Goal: Entertainment & Leisure: Consume media (video, audio)

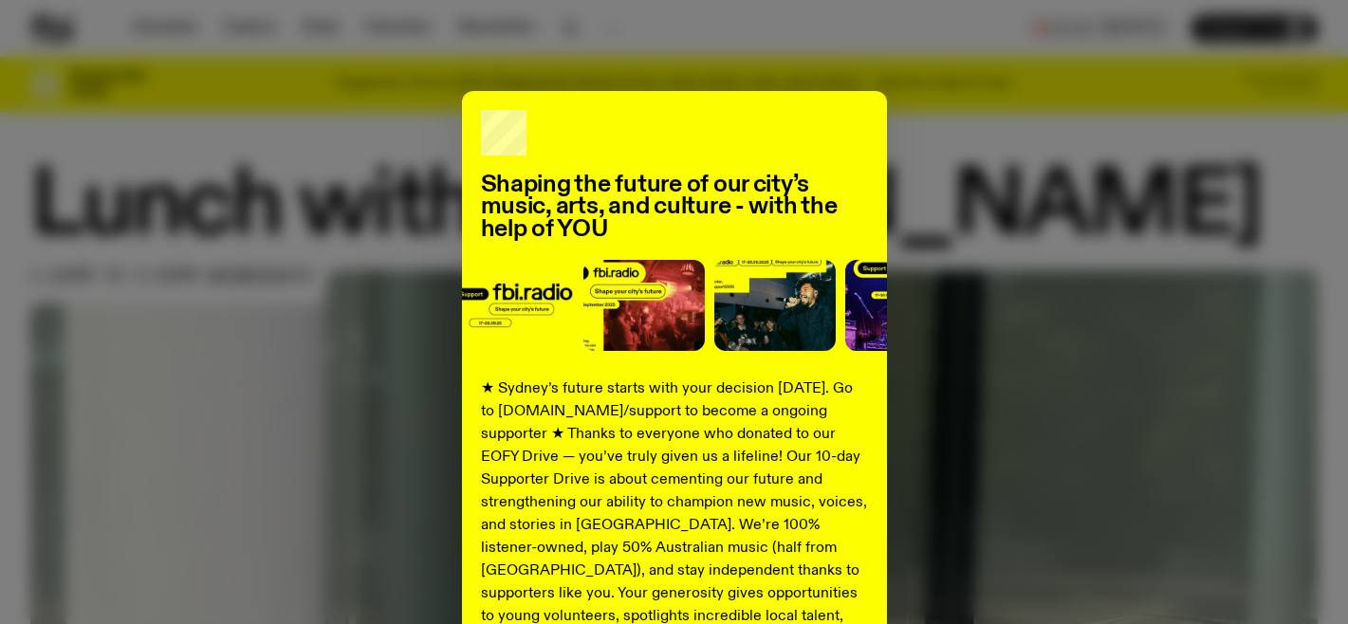
click at [209, 296] on div "Shaping the future of our city’s music, arts, and culture - with the help of YO…" at bounding box center [673, 481] width 1287 height 780
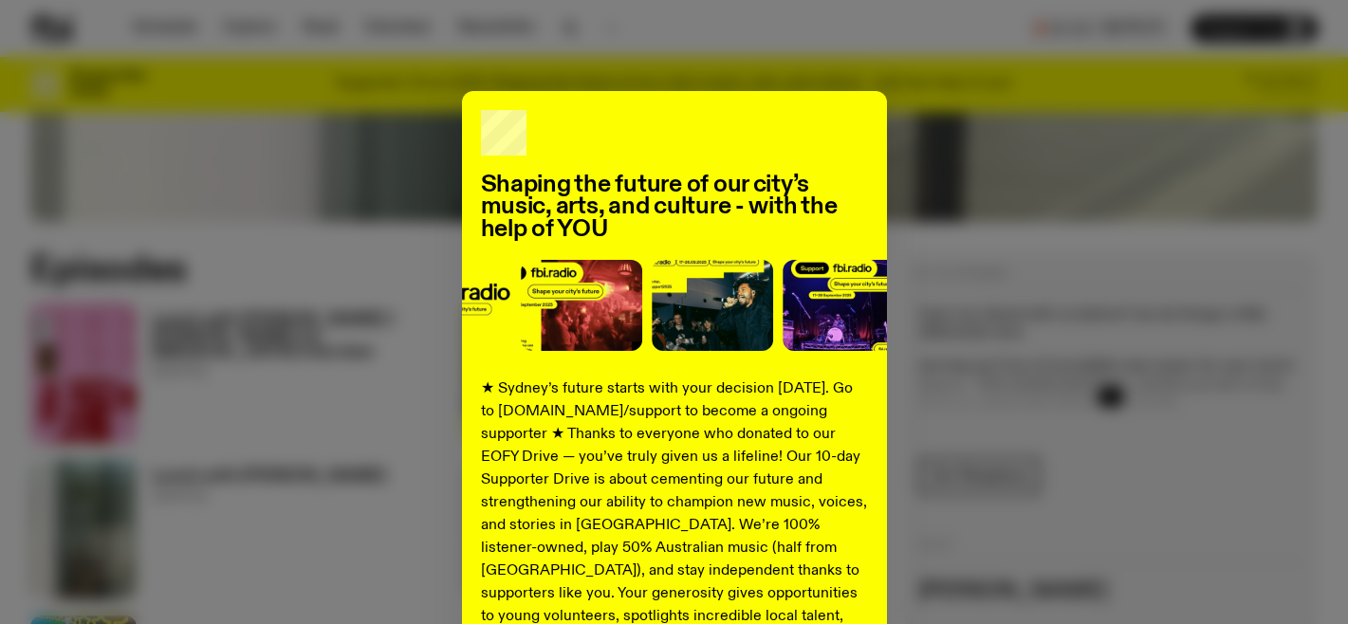
scroll to position [199, 0]
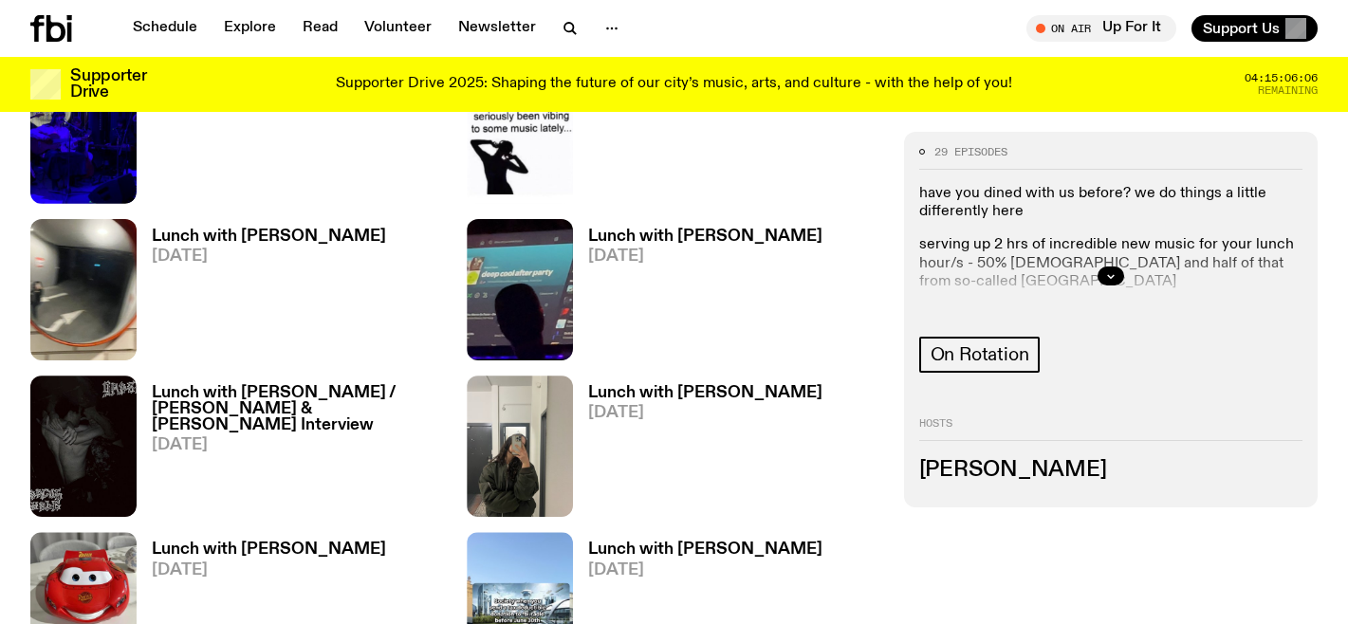
scroll to position [1483, 0]
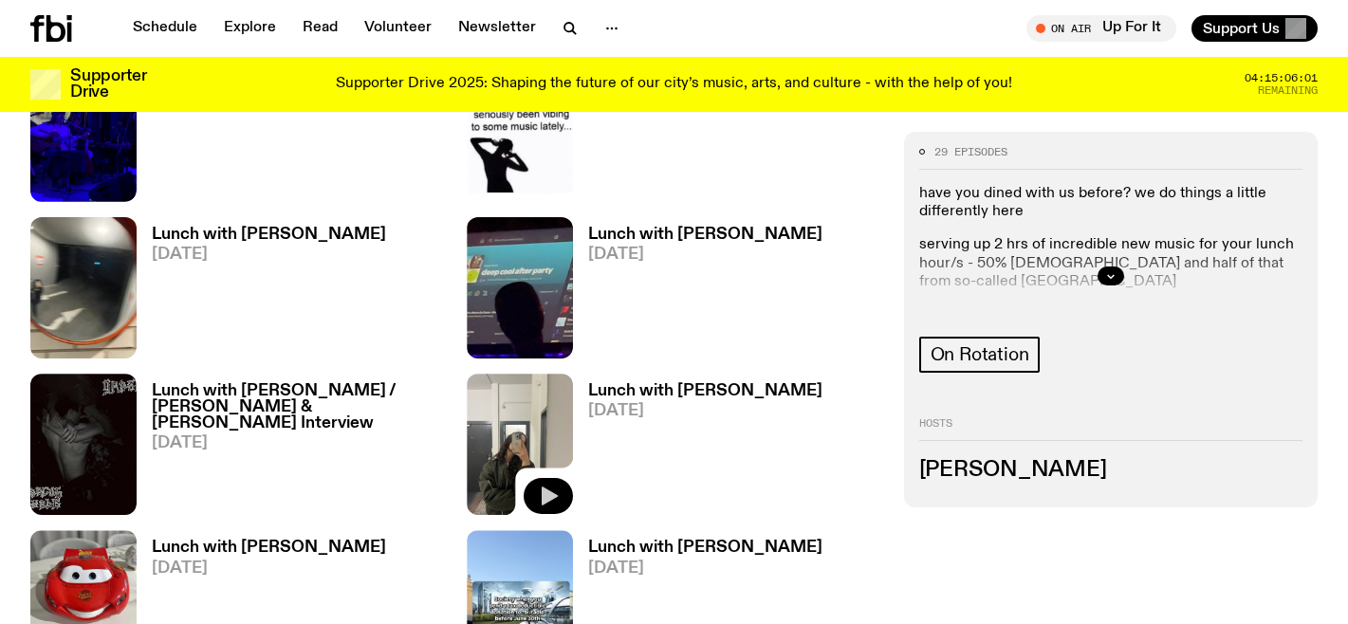
click at [530, 490] on button "button" at bounding box center [548, 496] width 49 height 36
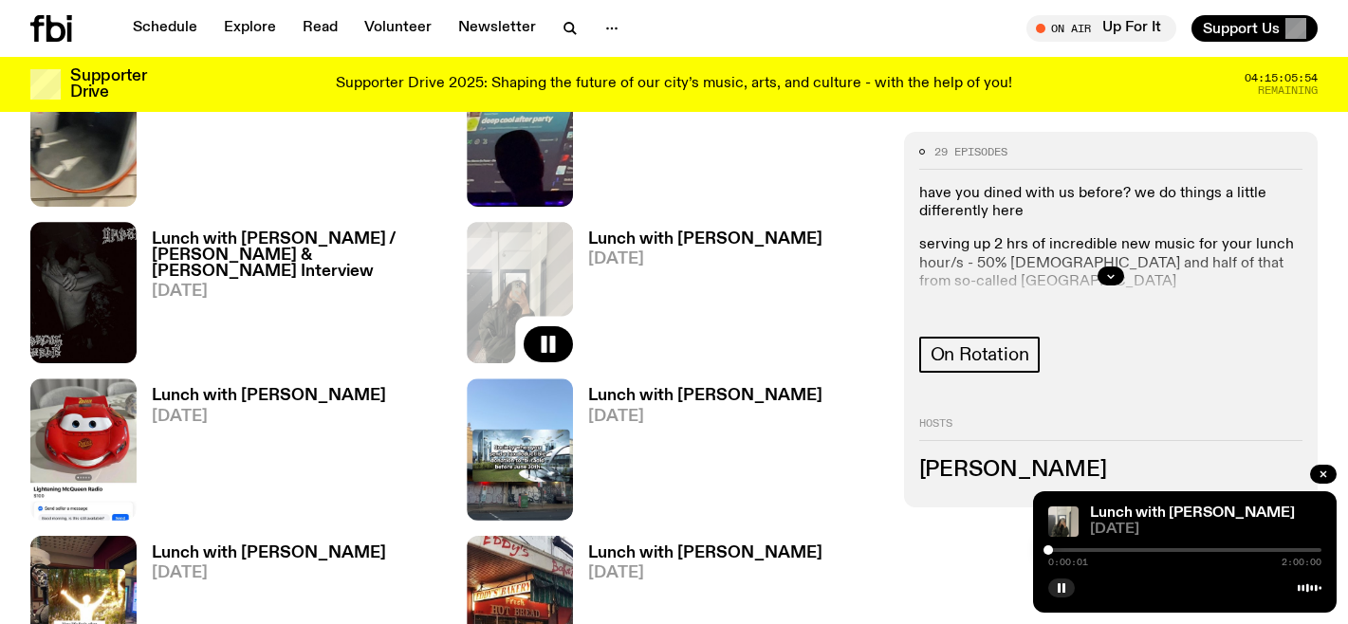
scroll to position [1634, 0]
click at [1124, 551] on div at bounding box center [1184, 550] width 273 height 4
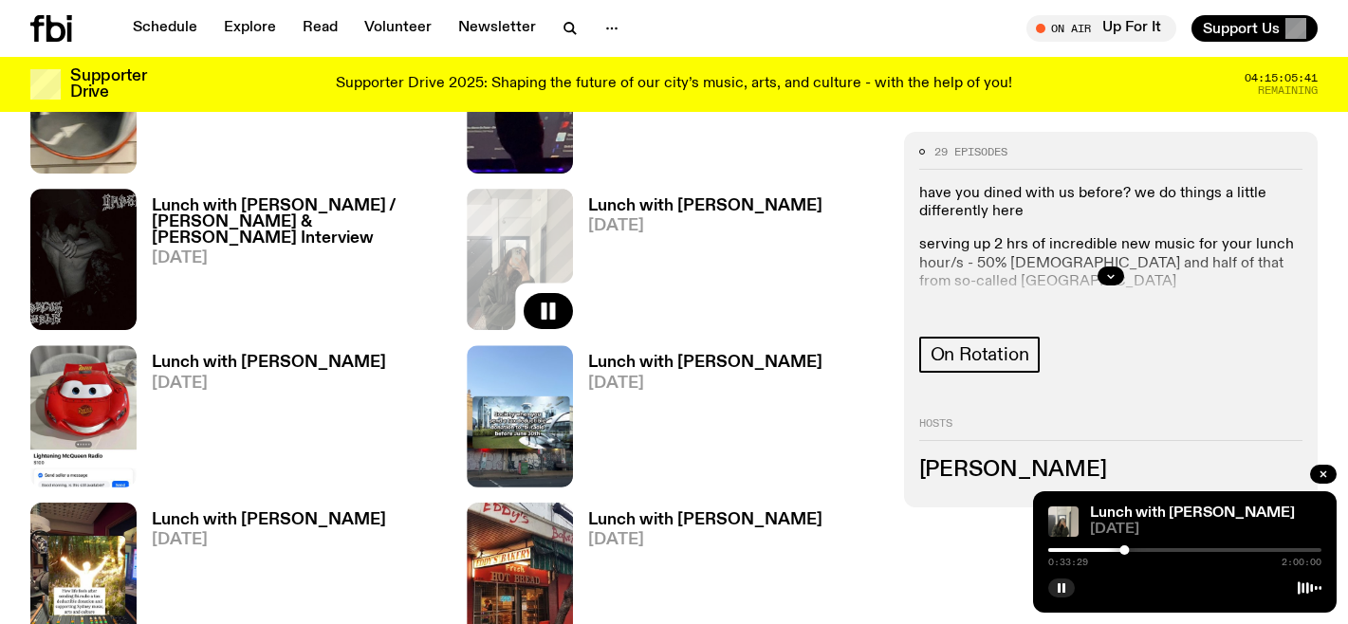
scroll to position [1667, 0]
click at [1065, 592] on icon "button" at bounding box center [1061, 587] width 11 height 11
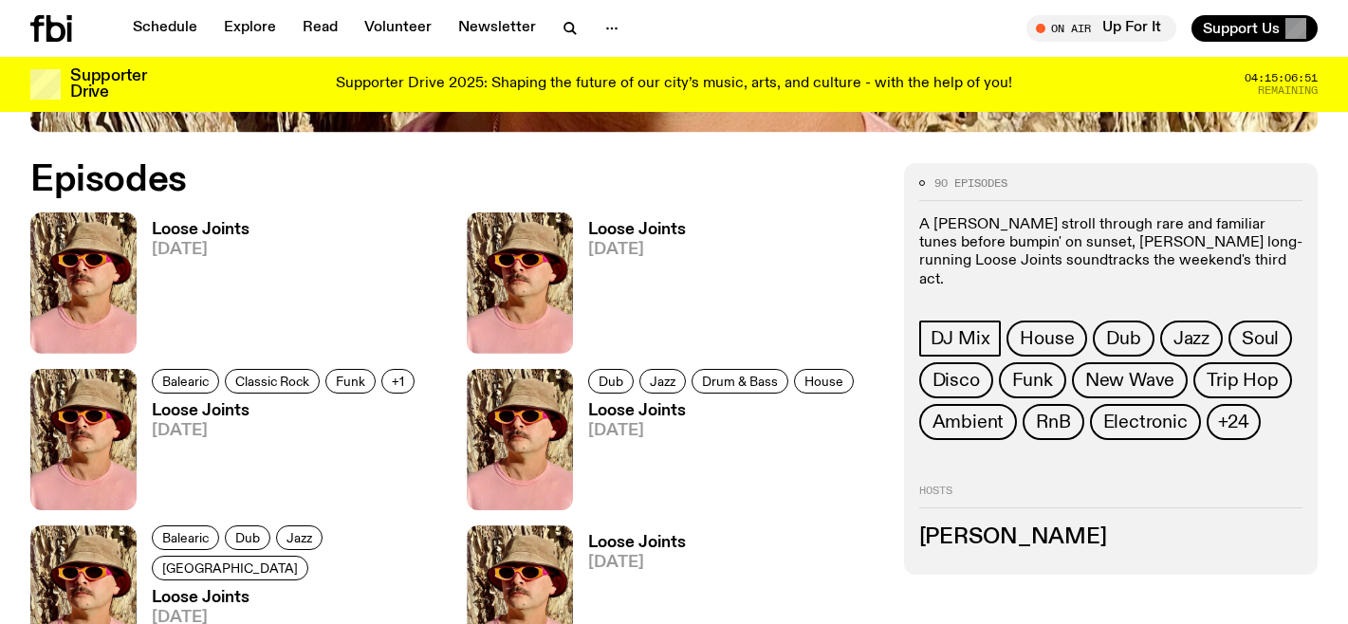
scroll to position [1289, 0]
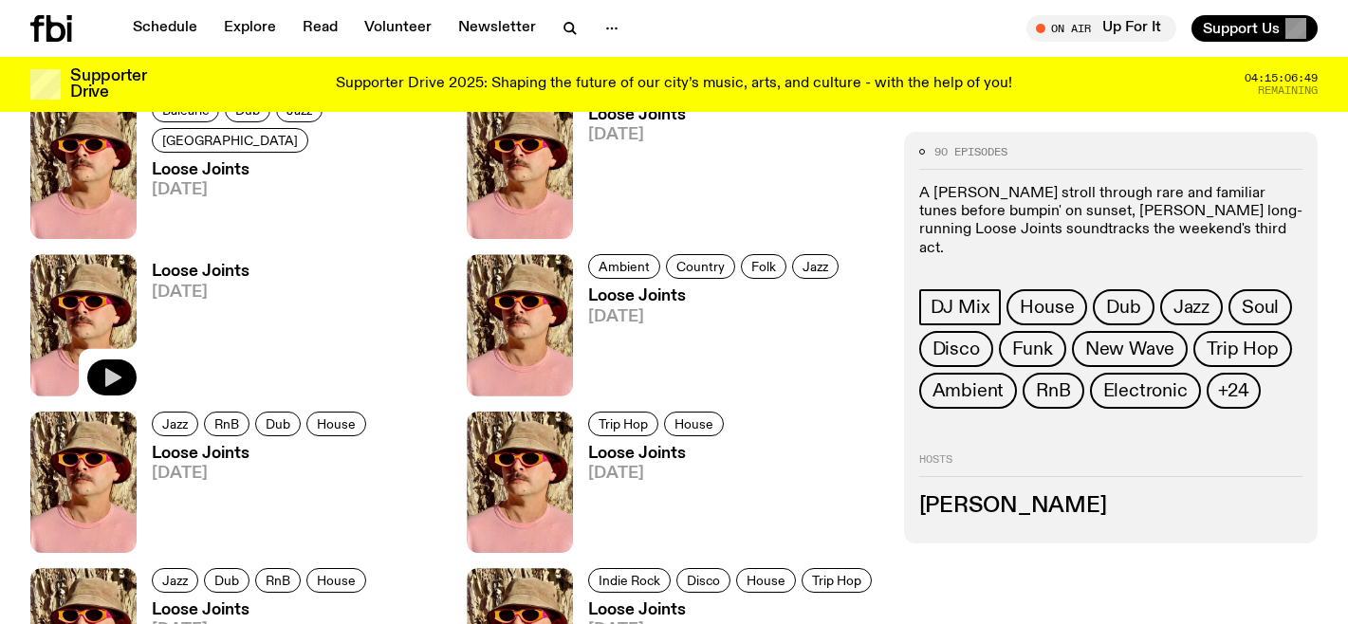
click at [104, 375] on icon "button" at bounding box center [112, 377] width 23 height 23
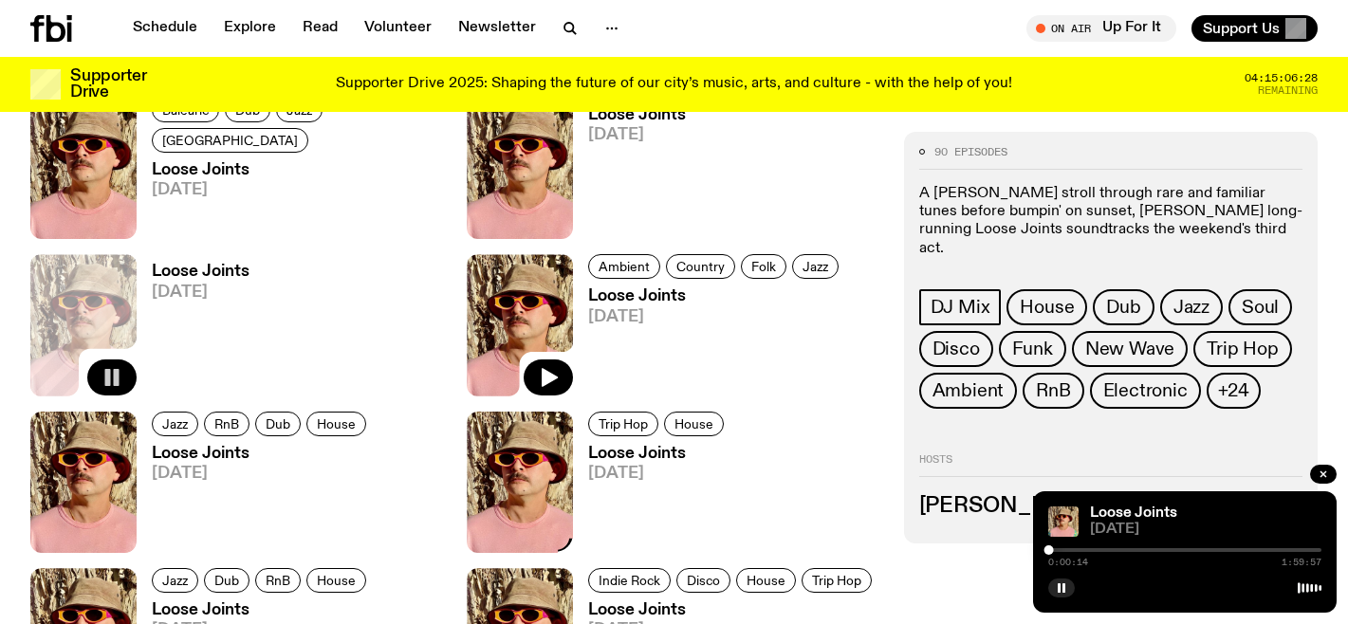
scroll to position [1386, 0]
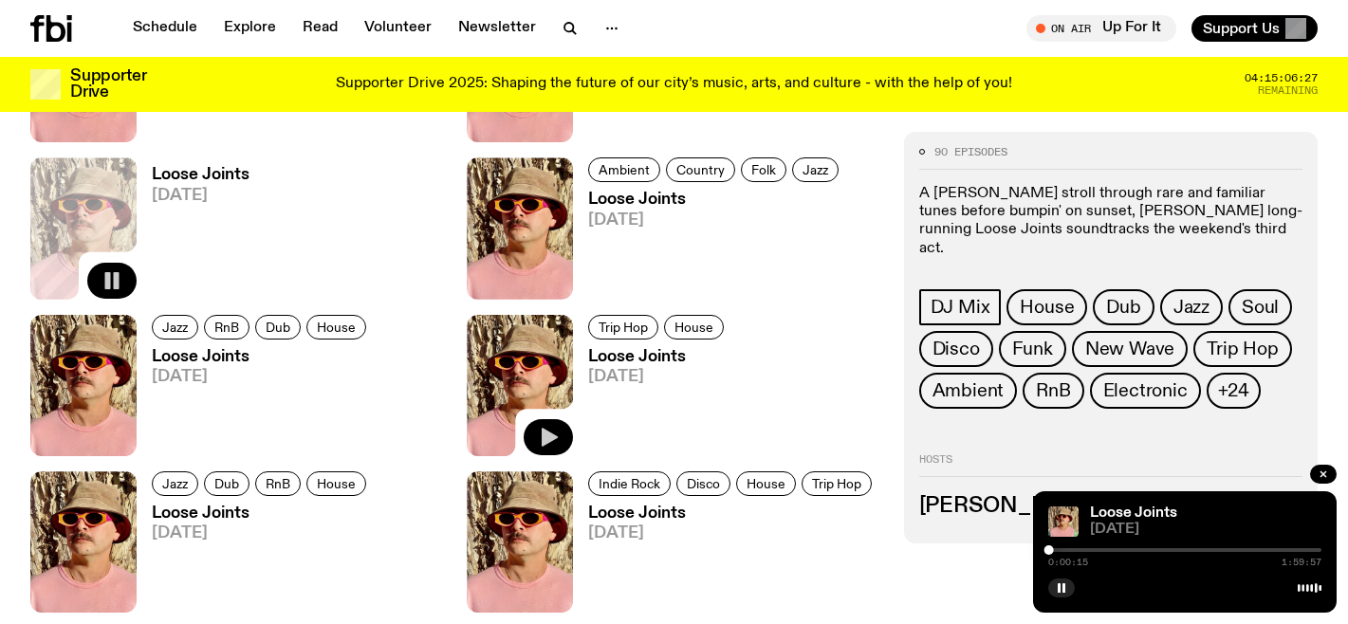
click at [546, 429] on icon "button" at bounding box center [548, 437] width 23 height 23
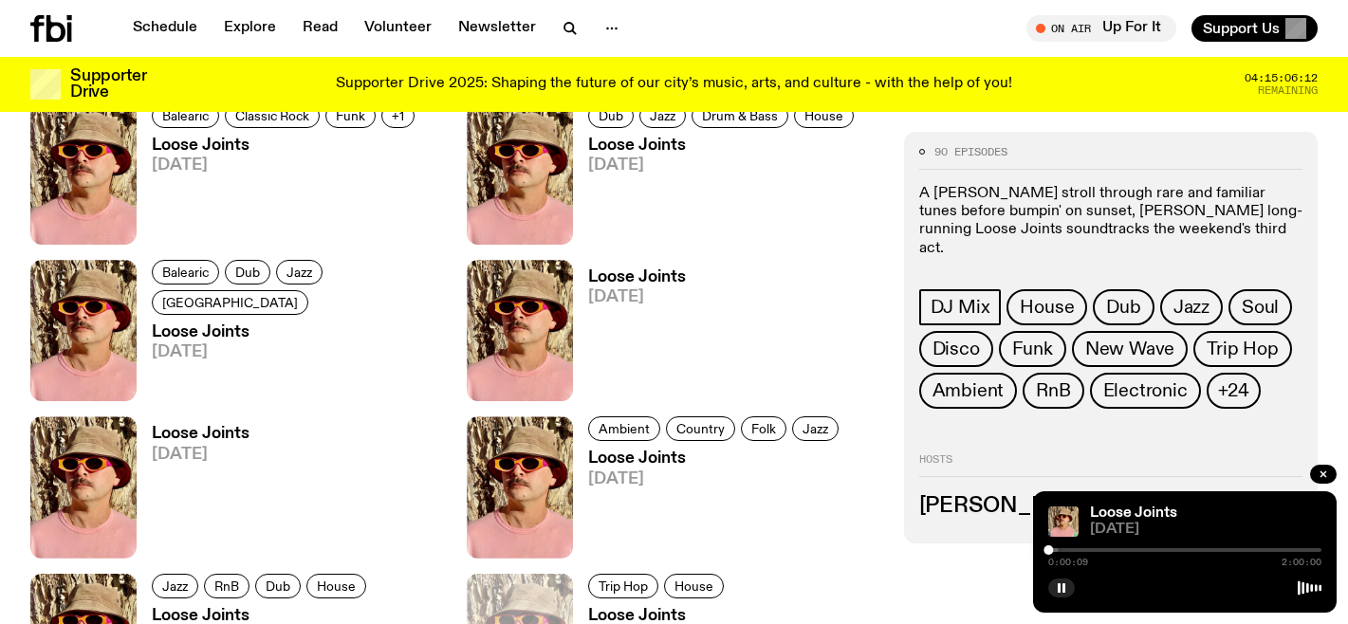
scroll to position [859, 0]
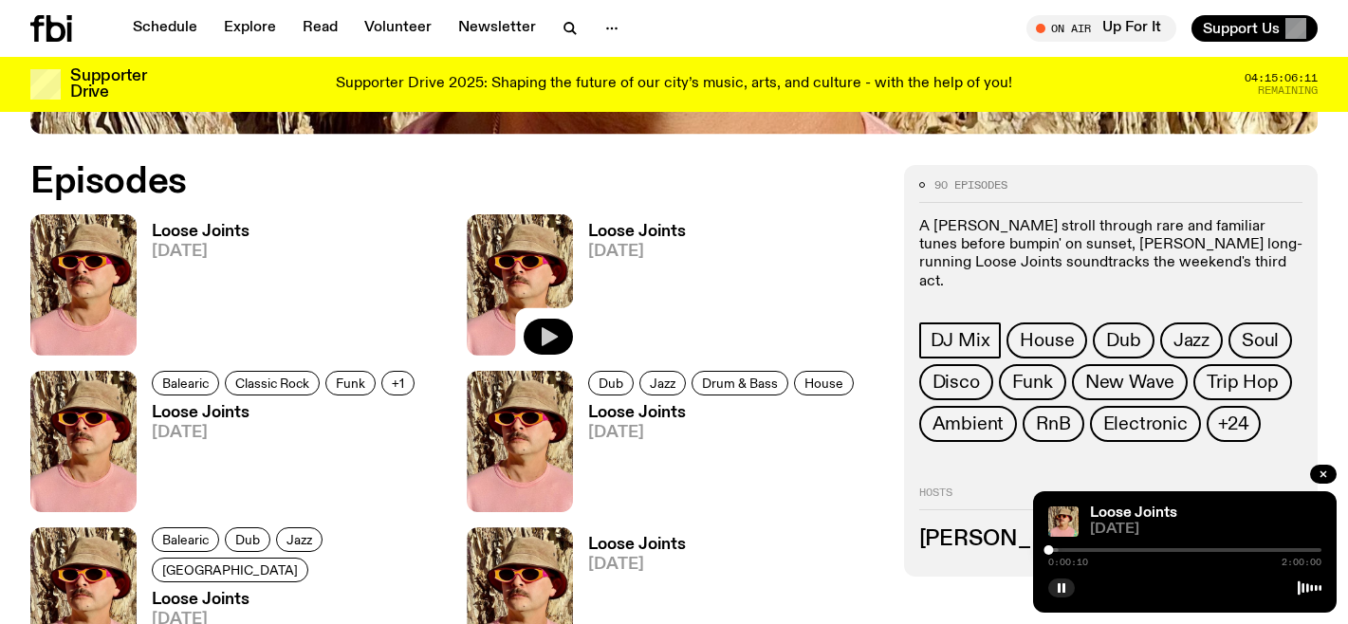
click at [548, 341] on icon "button" at bounding box center [550, 336] width 16 height 19
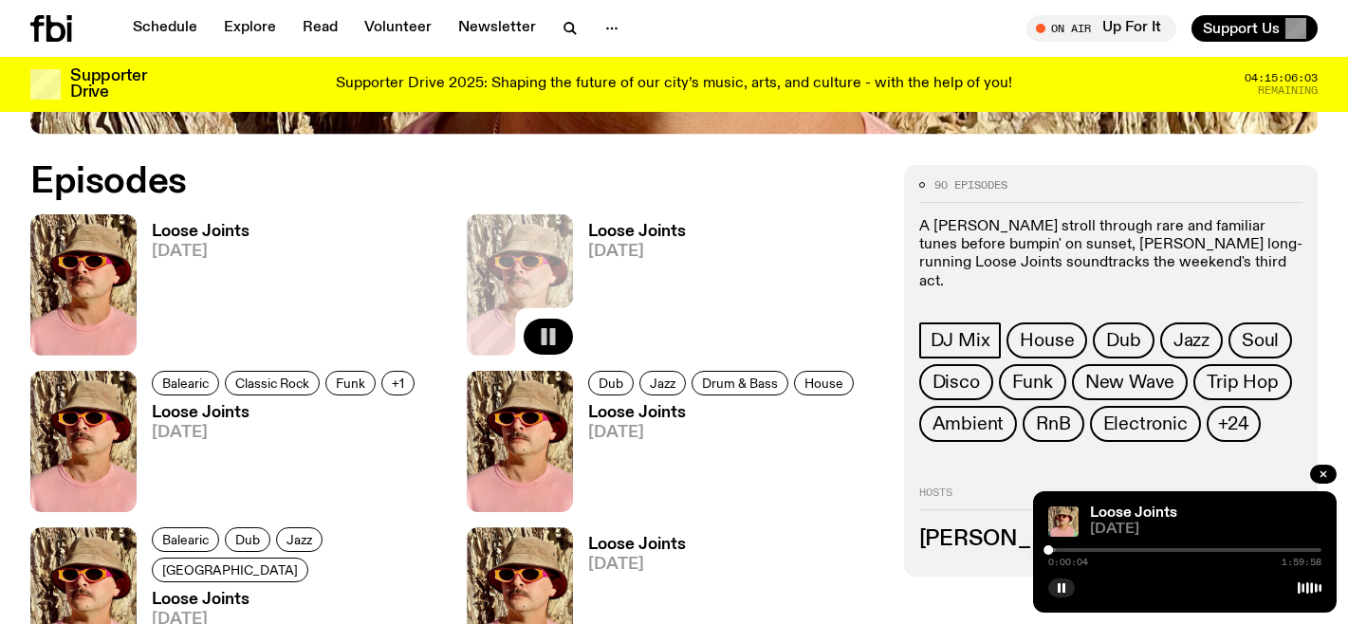
drag, startPoint x: 1060, startPoint y: 588, endPoint x: 1097, endPoint y: 566, distance: 42.9
click at [1060, 588] on icon "button" at bounding box center [1061, 587] width 11 height 11
